Goal: Information Seeking & Learning: Learn about a topic

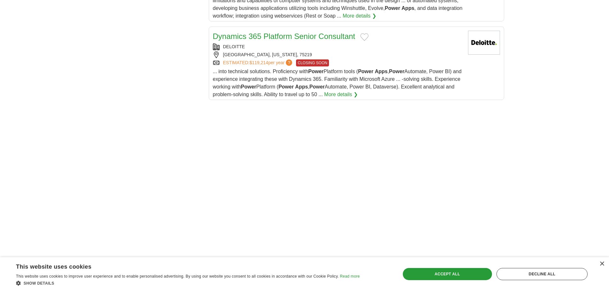
scroll to position [1123, 0]
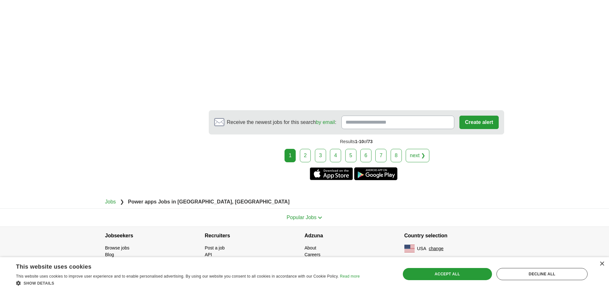
click at [305, 154] on link "2" at bounding box center [305, 155] width 11 height 13
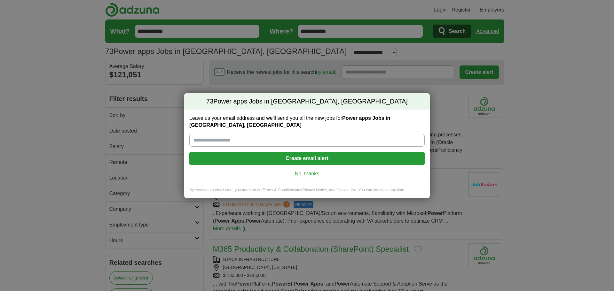
click at [298, 170] on link "No, thanks" at bounding box center [306, 173] width 225 height 7
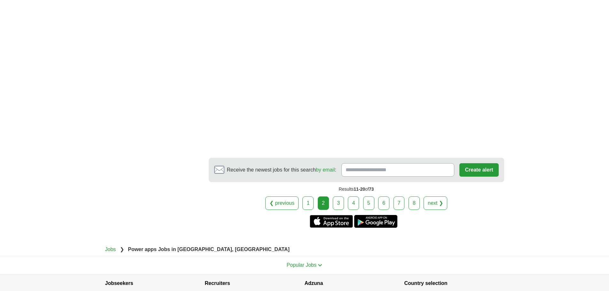
scroll to position [1098, 0]
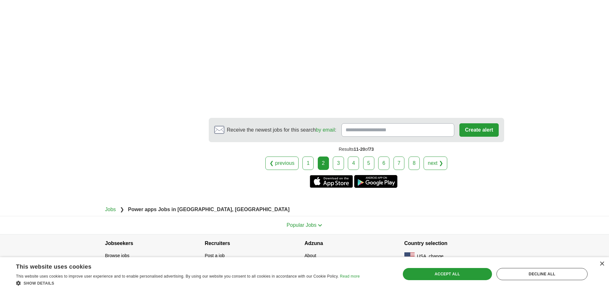
click at [415, 157] on link "8" at bounding box center [413, 163] width 11 height 13
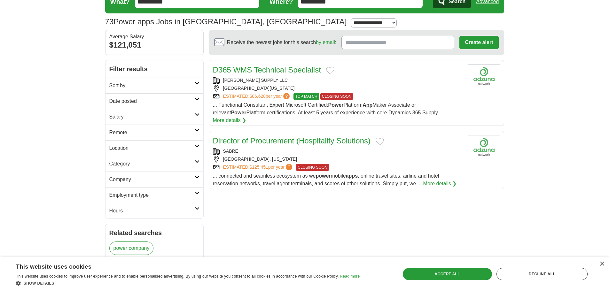
scroll to position [29, 0]
